Goal: Task Accomplishment & Management: Manage account settings

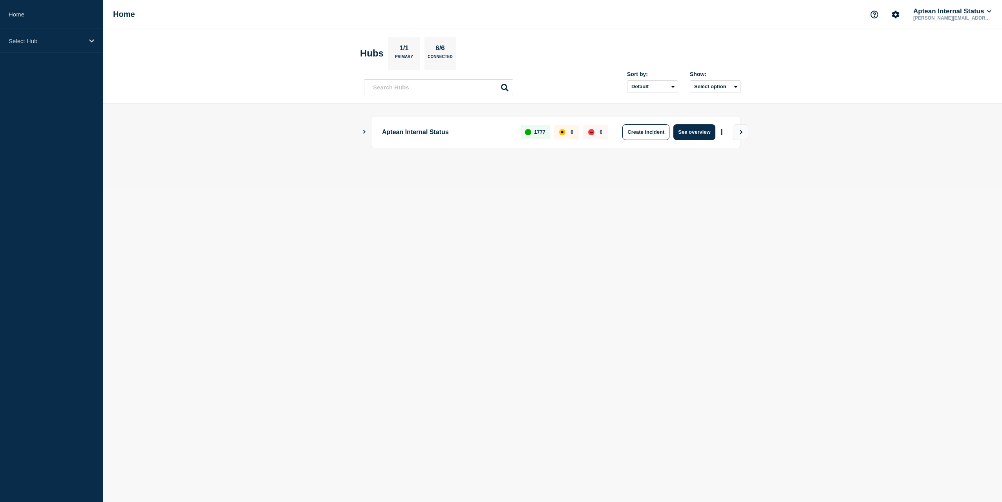
click at [365, 132] on icon "Show Connected Hubs" at bounding box center [364, 132] width 2 height 4
click at [361, 131] on icon "Show Connected Hubs" at bounding box center [363, 132] width 5 height 4
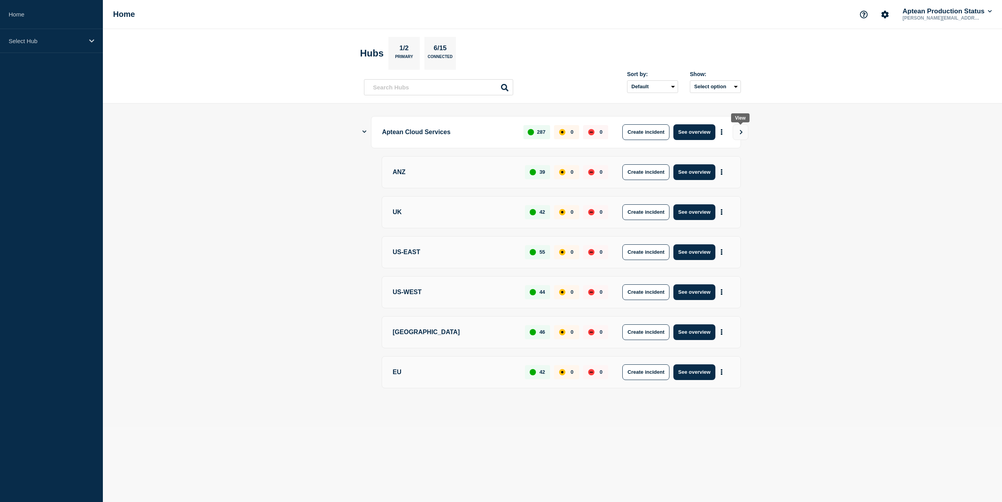
click at [741, 134] on icon "View" at bounding box center [740, 132] width 5 height 5
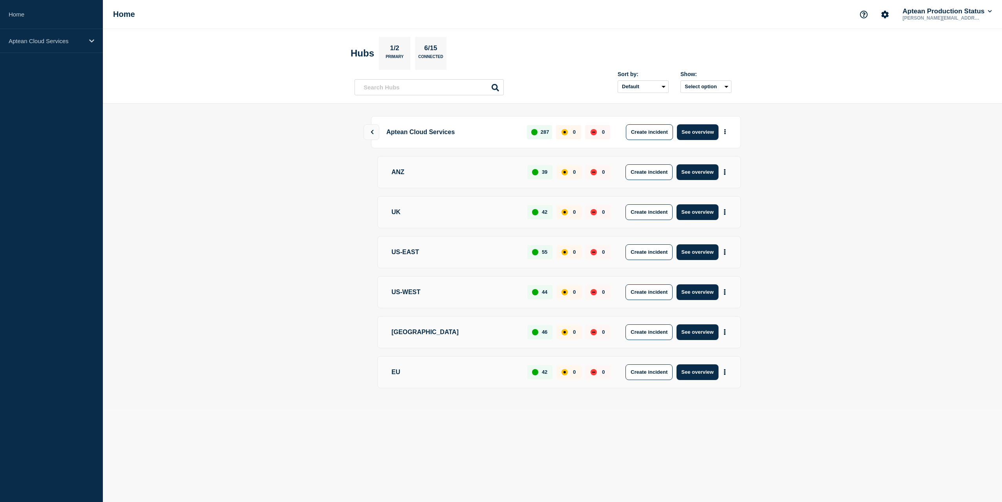
click at [701, 251] on button "See overview" at bounding box center [697, 253] width 42 height 16
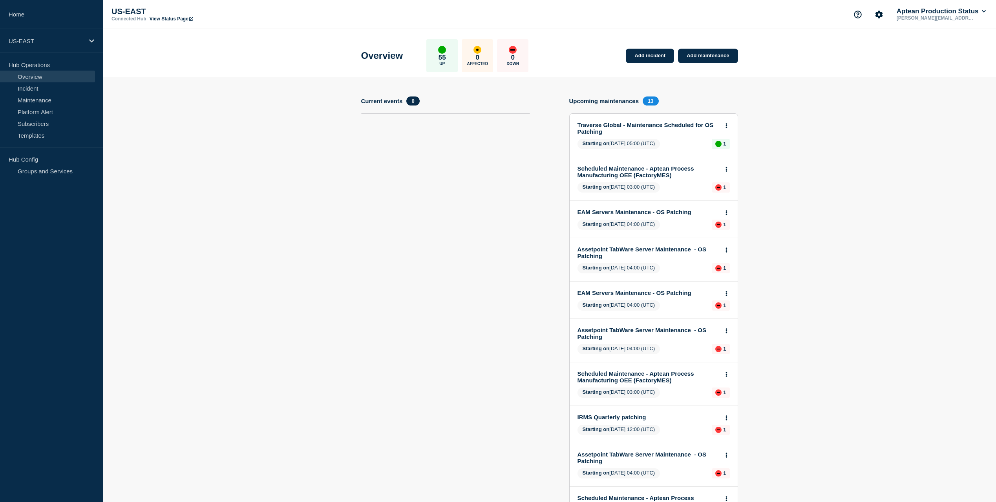
click at [34, 126] on link "Subscribers" at bounding box center [47, 124] width 95 height 12
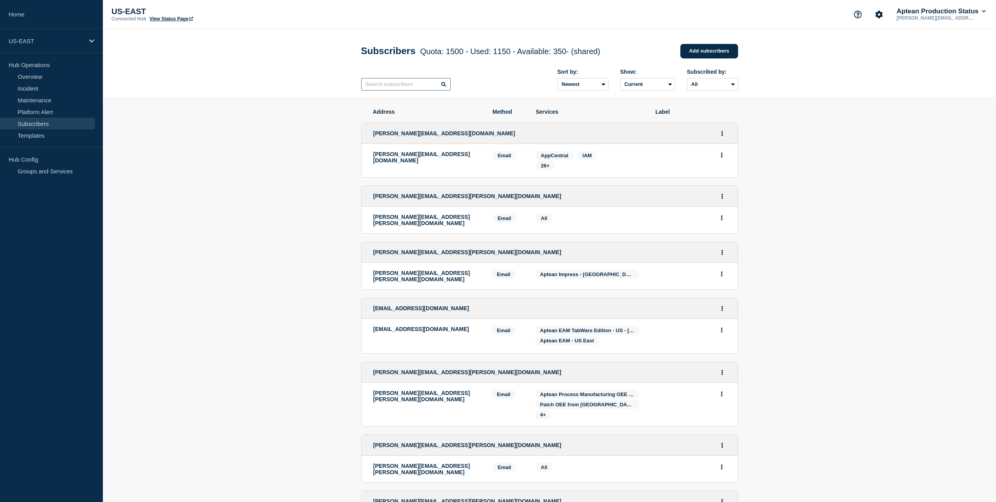
click at [410, 91] on input "text" at bounding box center [405, 84] width 89 height 13
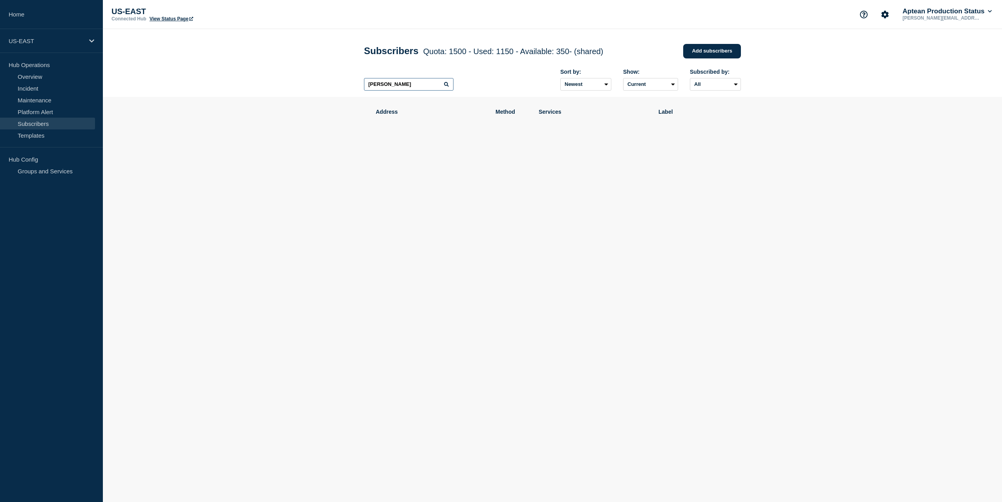
type input "[PERSON_NAME]"
click at [76, 38] on p "US-EAST" at bounding box center [46, 41] width 75 height 7
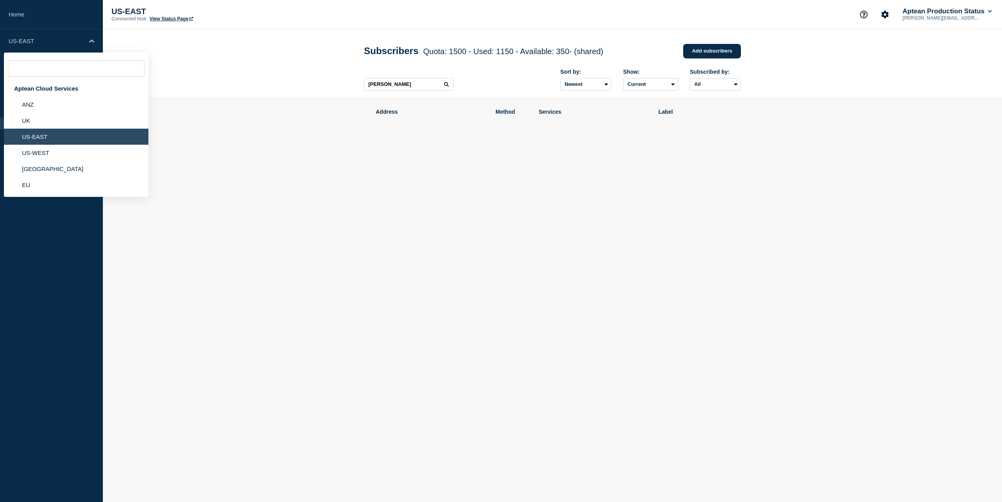
click at [44, 84] on div "Aptean Cloud Services" at bounding box center [76, 88] width 144 height 16
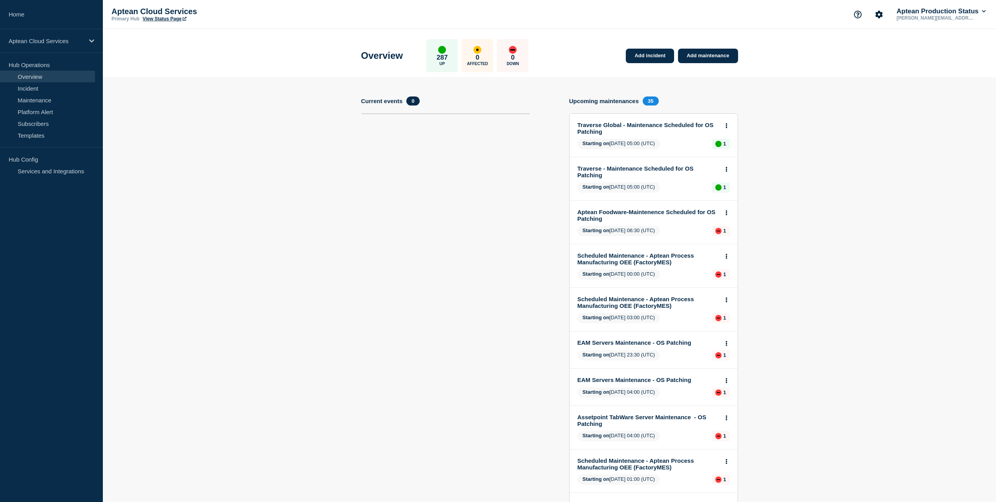
click at [46, 125] on link "Subscribers" at bounding box center [47, 124] width 95 height 12
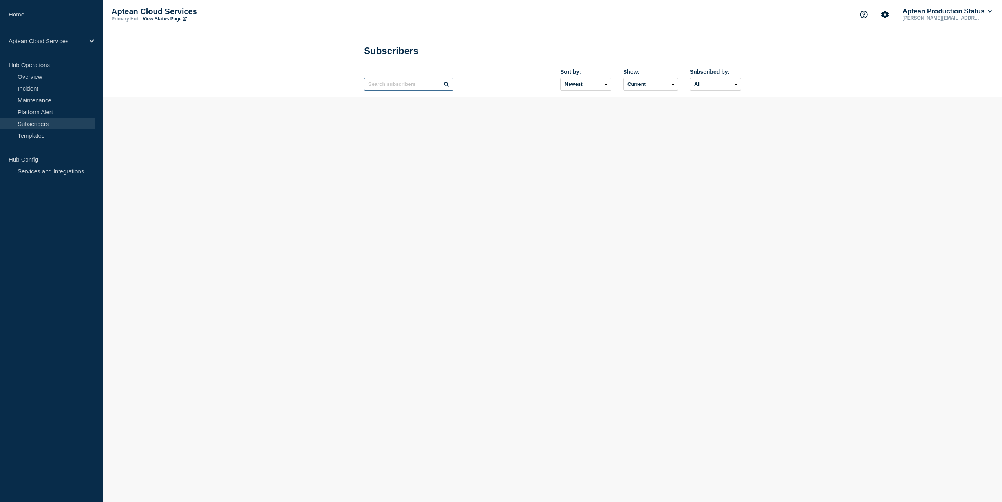
click at [400, 88] on input "text" at bounding box center [408, 84] width 89 height 13
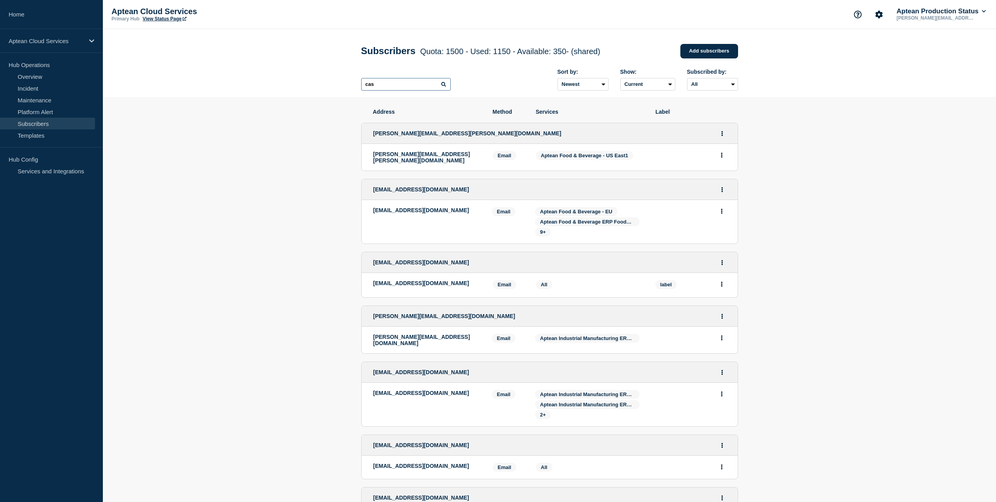
type input "cas"
click at [724, 159] on button "Actions" at bounding box center [722, 155] width 10 height 12
click at [723, 135] on icon "Actions" at bounding box center [722, 133] width 2 height 5
click at [721, 156] on link "Edit" at bounding box center [719, 156] width 9 height 6
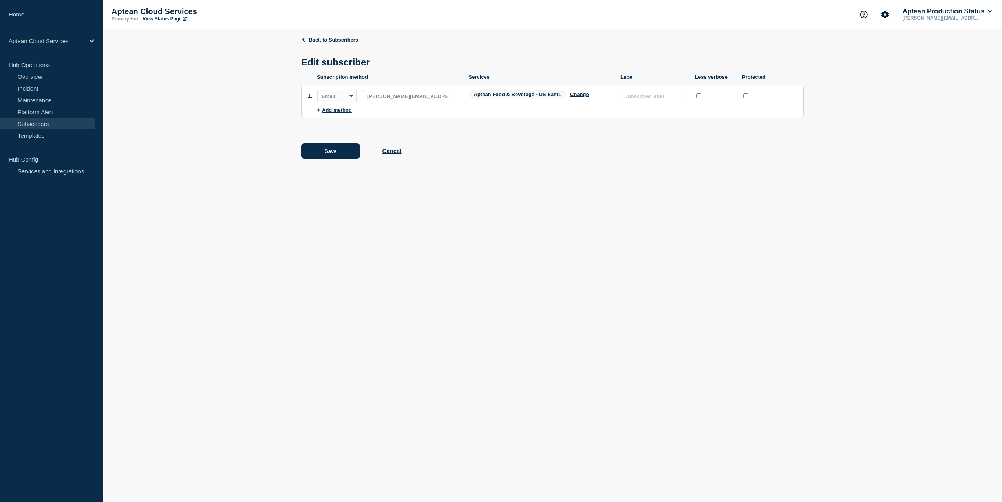
click at [391, 153] on button "Cancel" at bounding box center [391, 151] width 19 height 7
